Goal: Transaction & Acquisition: Book appointment/travel/reservation

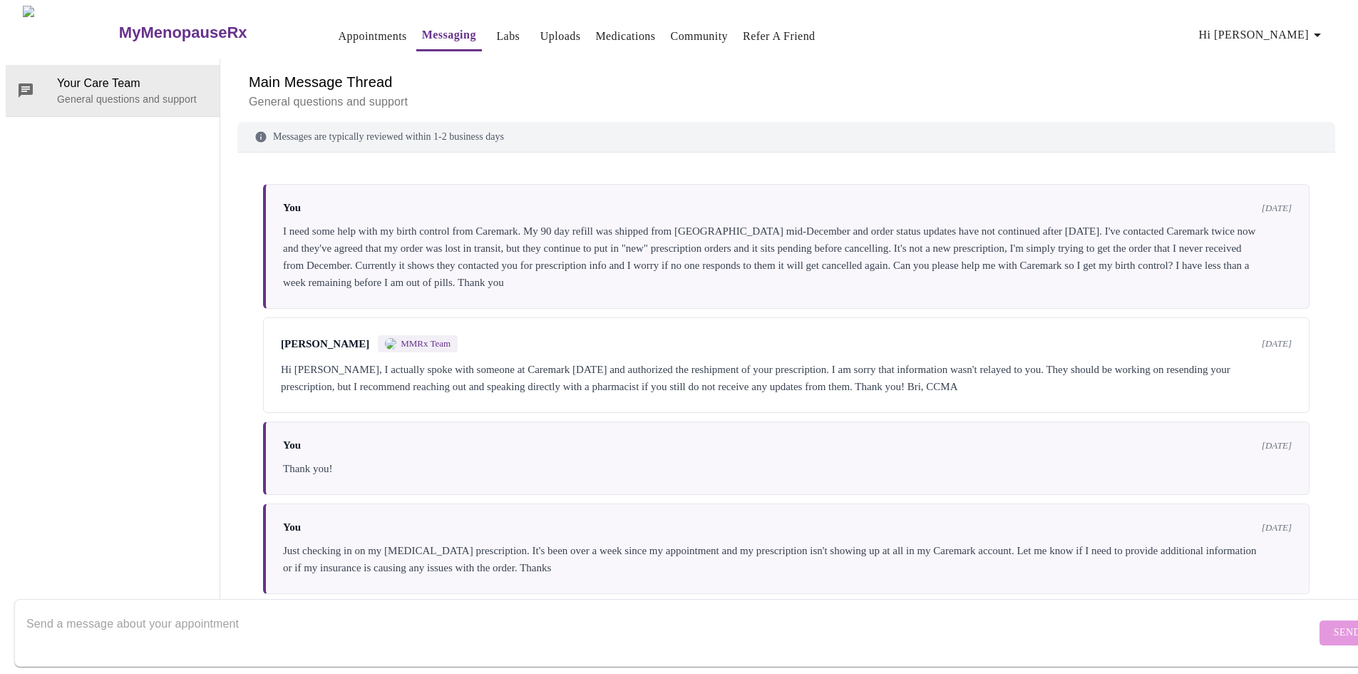
scroll to position [1203, 0]
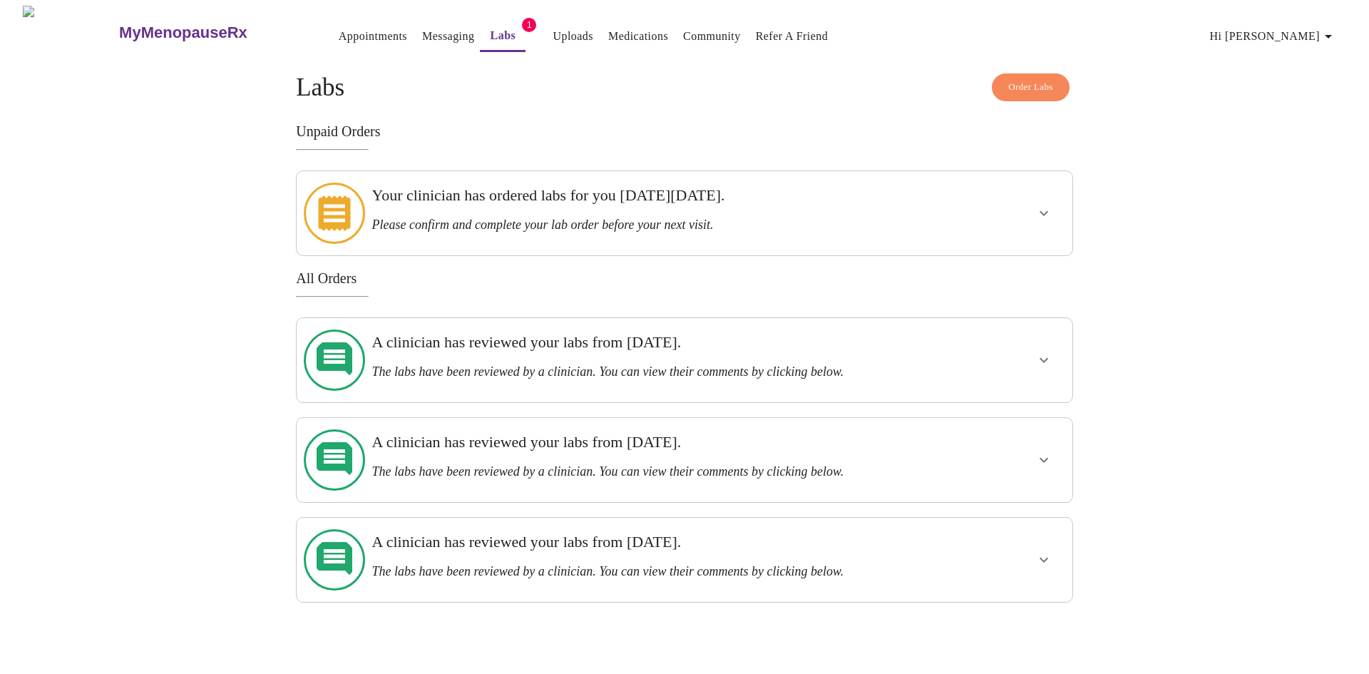
click at [1053, 204] on button "show more" at bounding box center [1044, 213] width 34 height 34
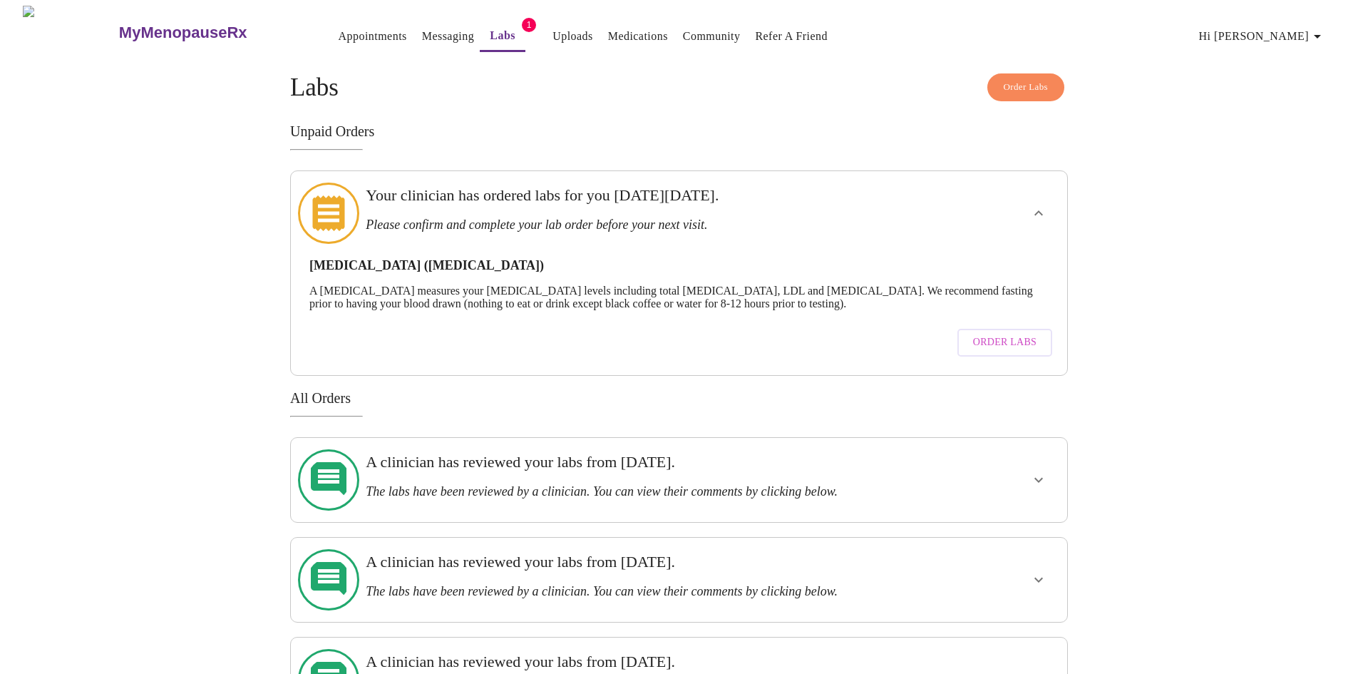
click at [1012, 334] on span "Order Labs" at bounding box center [1004, 343] width 63 height 18
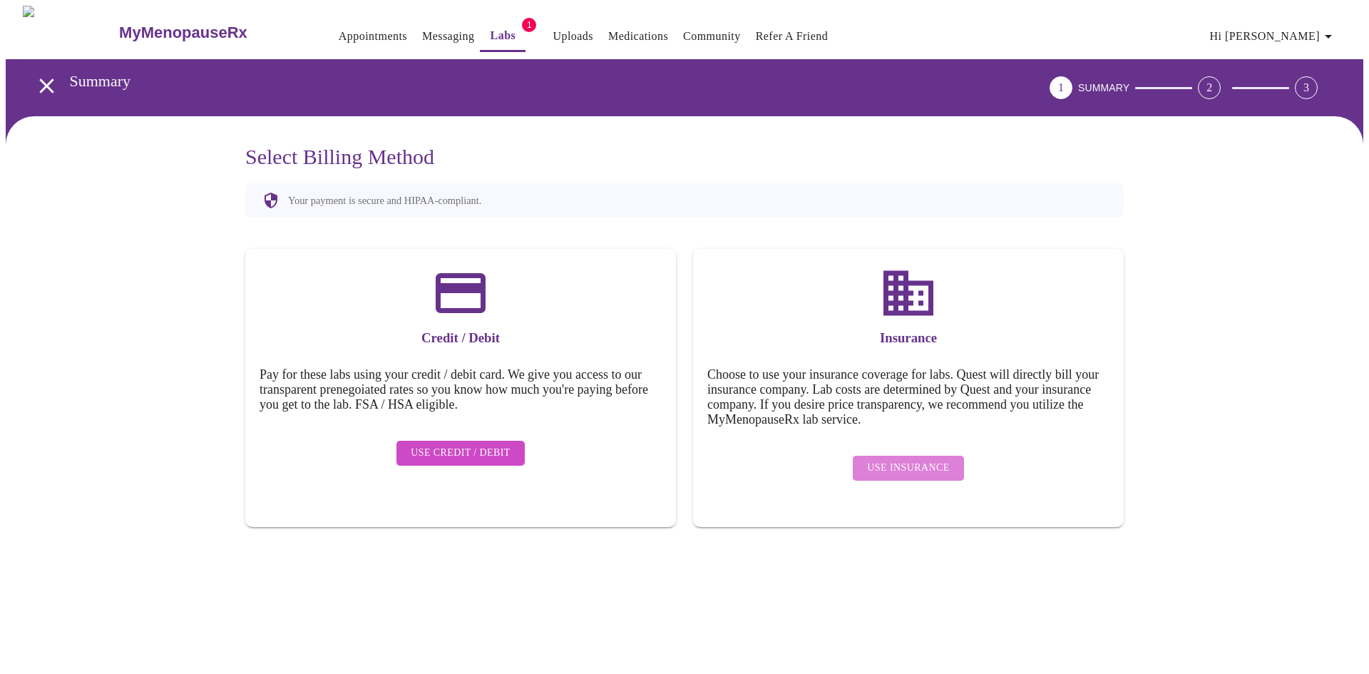
click at [922, 463] on span "Use Insurance" at bounding box center [908, 468] width 82 height 18
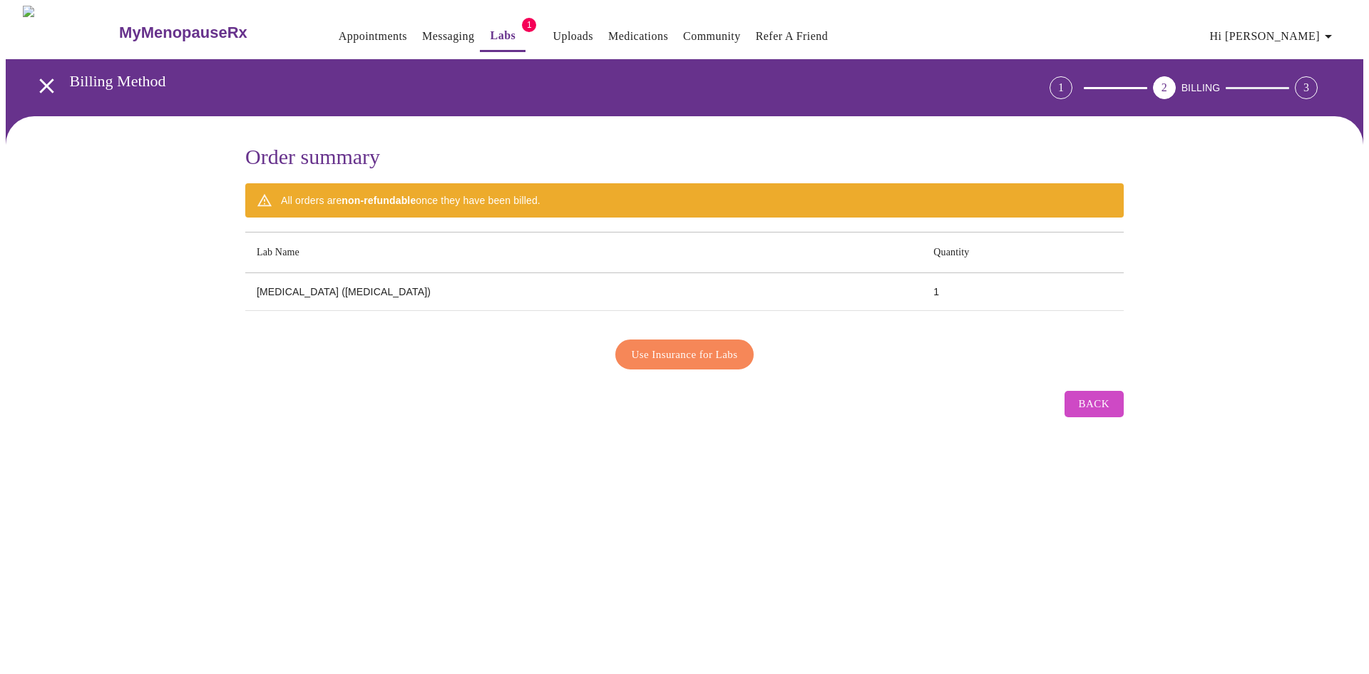
click at [350, 282] on td "Cholesterol (Lipid Panel)" at bounding box center [583, 292] width 677 height 38
click at [690, 346] on span "Use Insurance for Labs" at bounding box center [685, 354] width 106 height 19
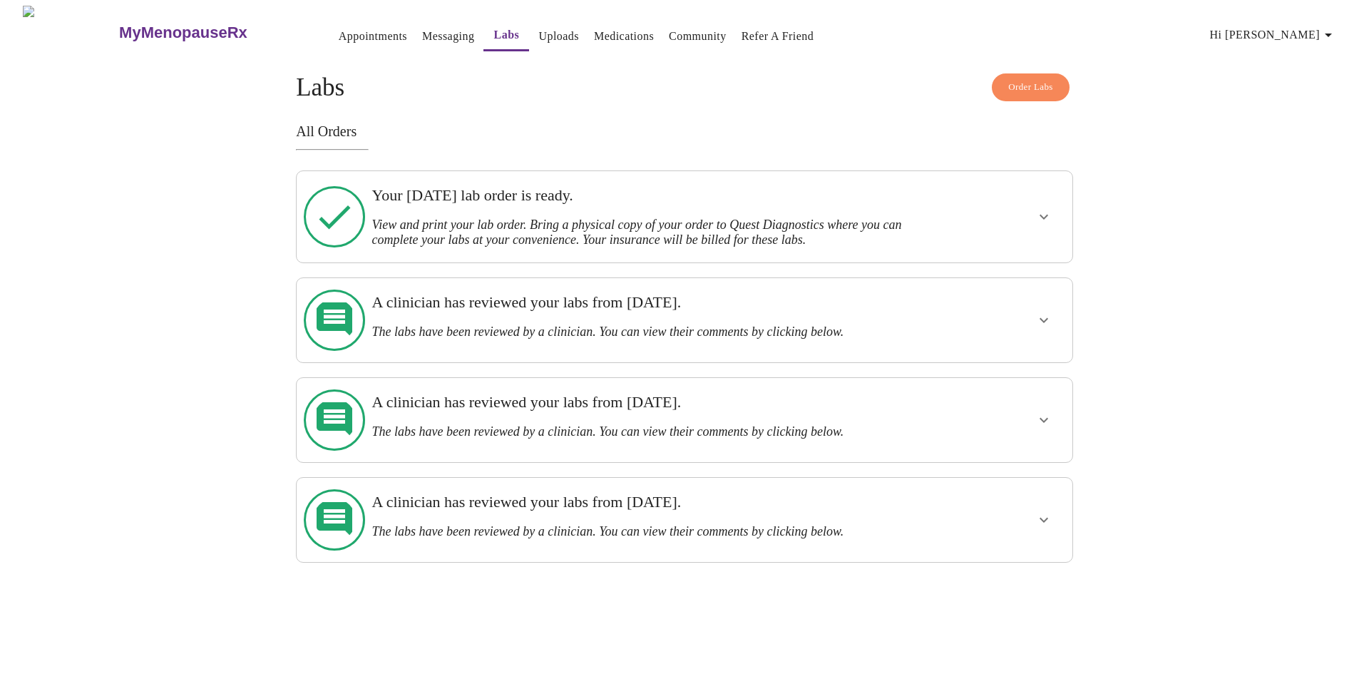
click at [1035, 215] on icon "show more" at bounding box center [1043, 216] width 17 height 17
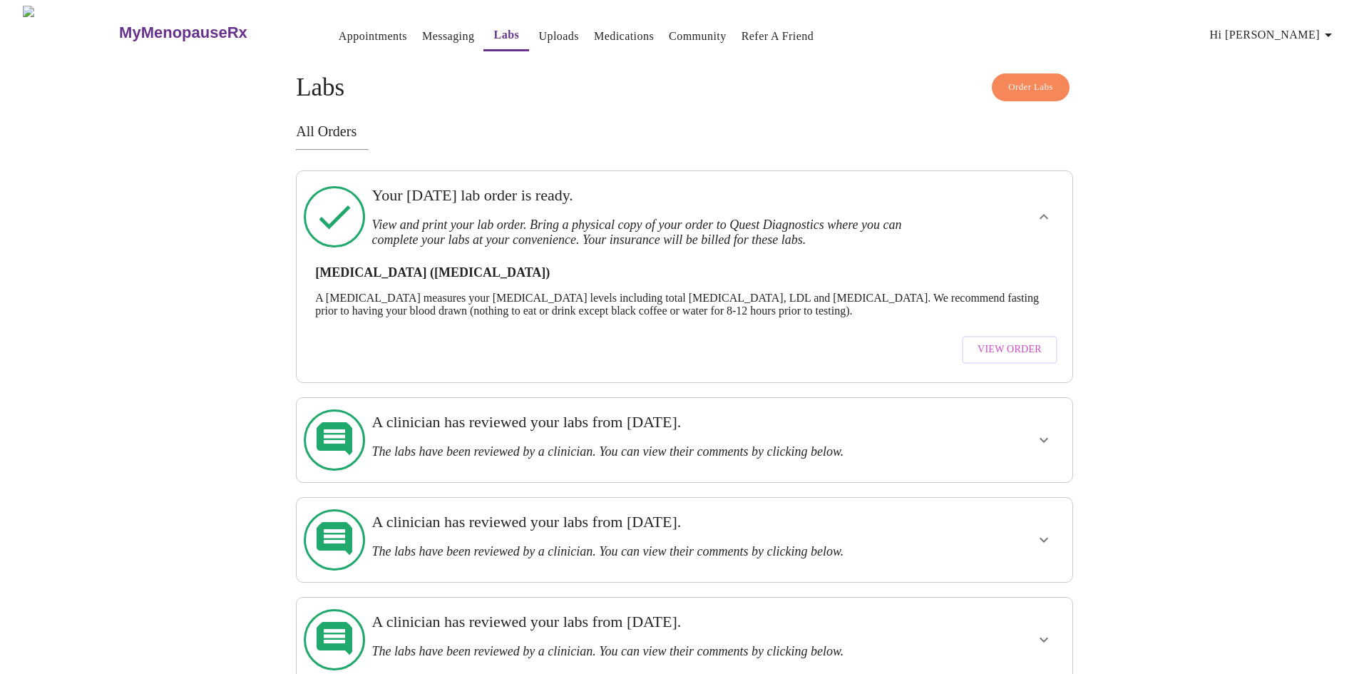
click at [1012, 344] on span "View Order" at bounding box center [1009, 350] width 64 height 18
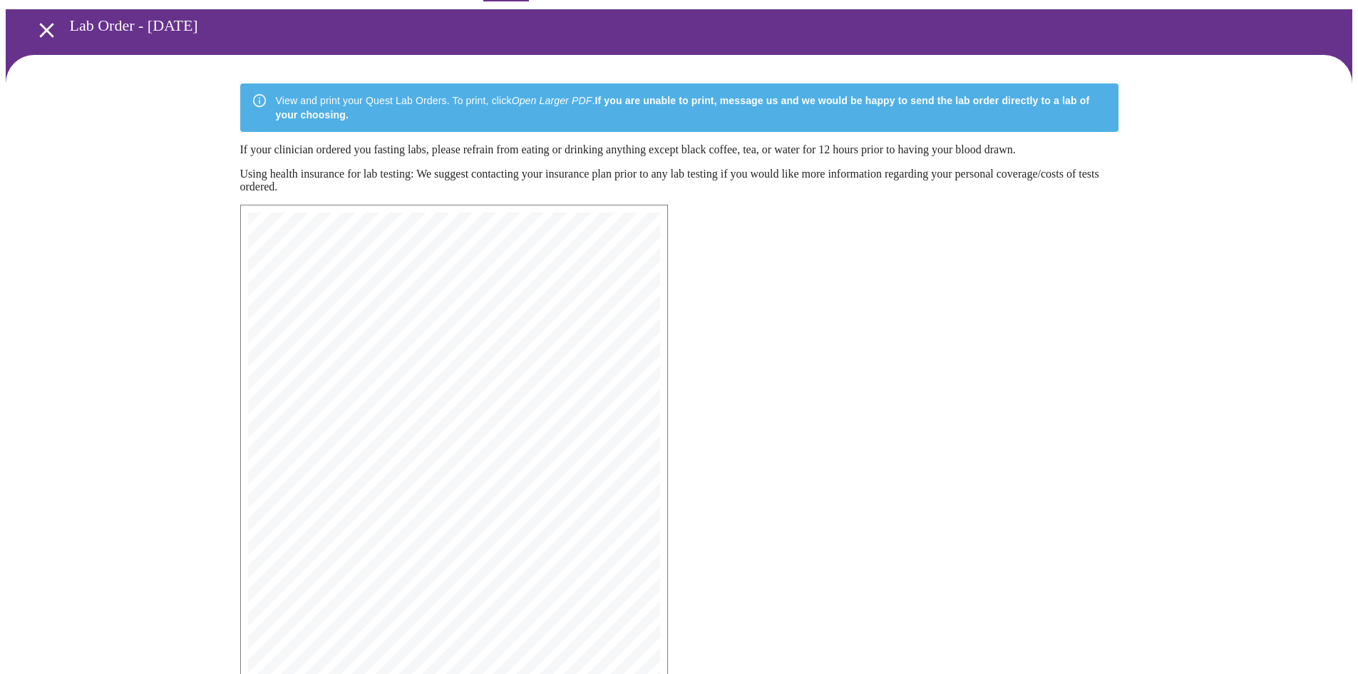
scroll to position [71, 0]
